Goal: Task Accomplishment & Management: Manage account settings

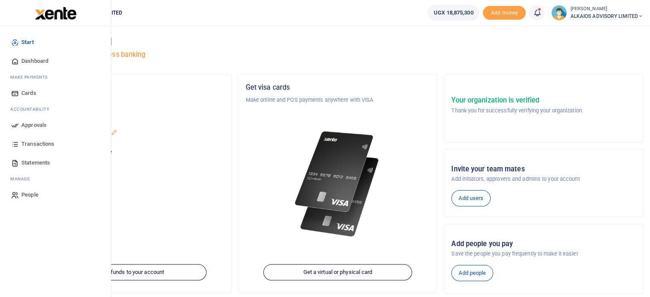
click at [41, 123] on span "Approvals" at bounding box center [33, 125] width 25 height 9
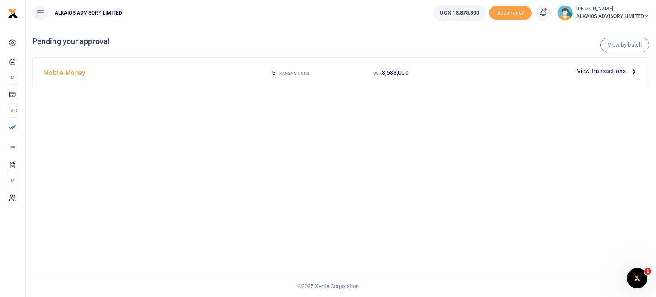
click at [603, 71] on span "View transactions" at bounding box center [601, 70] width 49 height 9
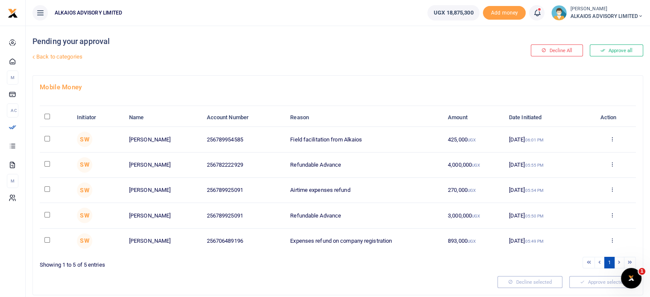
click at [47, 117] on input "\a \a : activate to sort column descending" at bounding box center [47, 117] width 6 height 6
checkbox input "true"
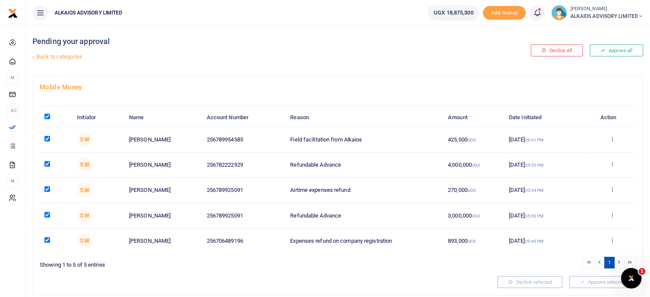
checkbox input "true"
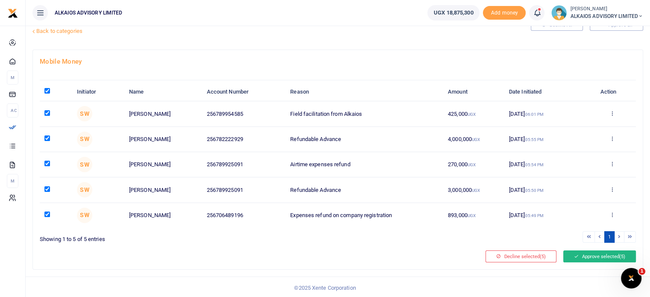
click at [591, 251] on button "Approve selected (5)" at bounding box center [599, 256] width 73 height 12
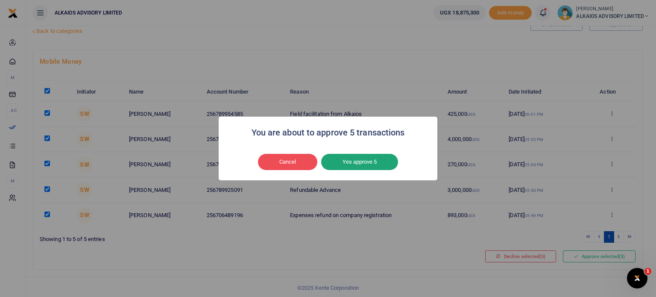
click at [352, 165] on button "Yes approve 5" at bounding box center [359, 162] width 77 height 16
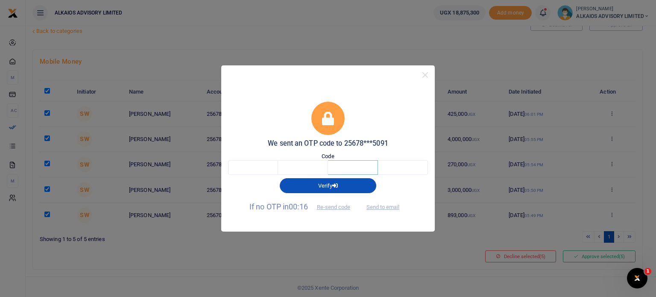
click at [335, 164] on input "text" at bounding box center [353, 167] width 50 height 15
click at [252, 162] on input "text" at bounding box center [253, 167] width 50 height 15
type input "4"
type input "0"
type input "9"
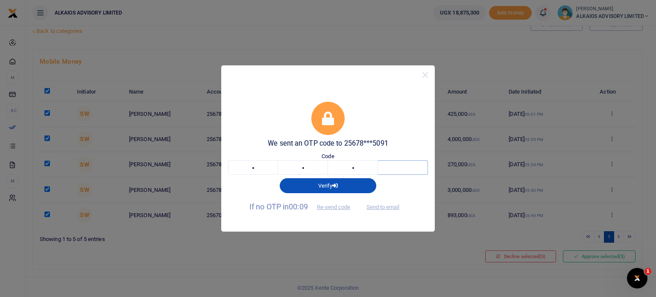
type input "0"
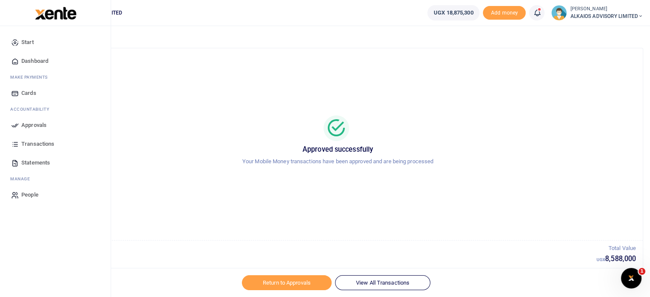
click at [14, 125] on icon at bounding box center [15, 125] width 8 height 8
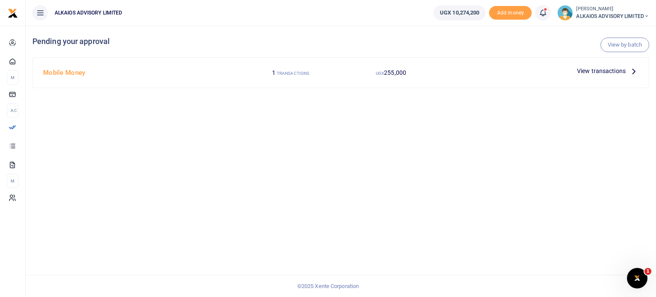
click at [588, 74] on span "View transactions" at bounding box center [601, 70] width 49 height 9
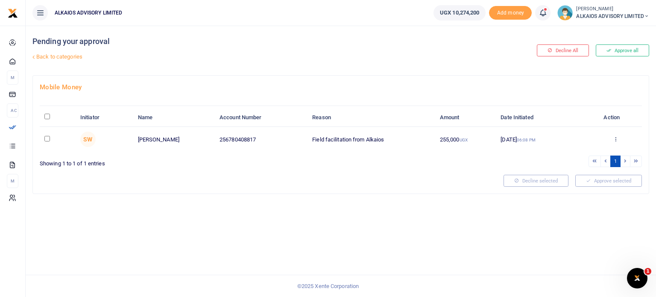
click at [44, 136] on input "checkbox" at bounding box center [47, 139] width 6 height 6
checkbox input "true"
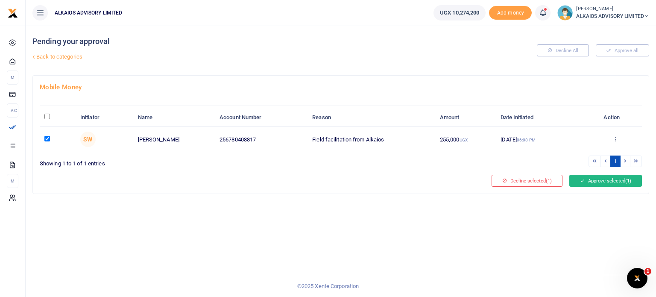
click at [610, 183] on button "Approve selected (1)" at bounding box center [605, 181] width 73 height 12
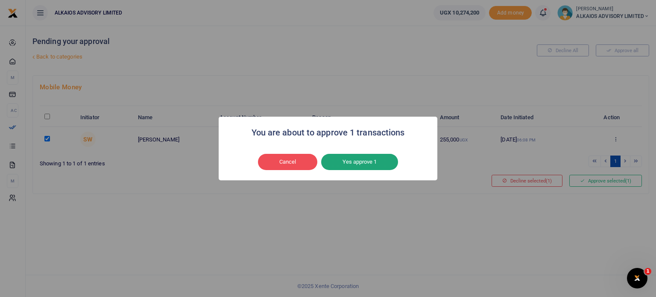
click at [353, 165] on button "Yes approve 1" at bounding box center [359, 162] width 77 height 16
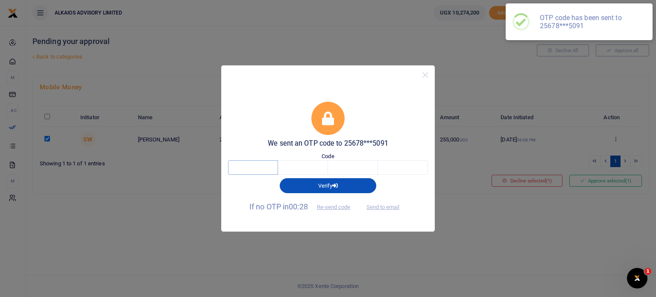
click at [251, 167] on input "text" at bounding box center [253, 167] width 50 height 15
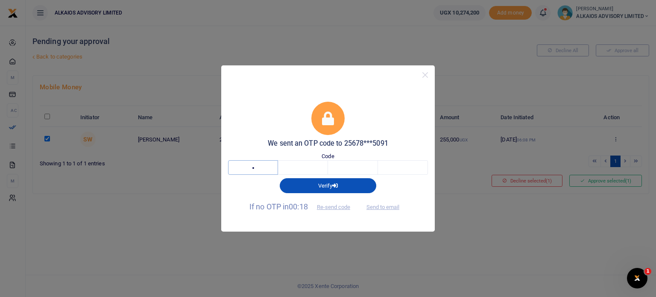
type input "3"
type input "8"
type input "3"
type input "2"
